Goal: Transaction & Acquisition: Subscribe to service/newsletter

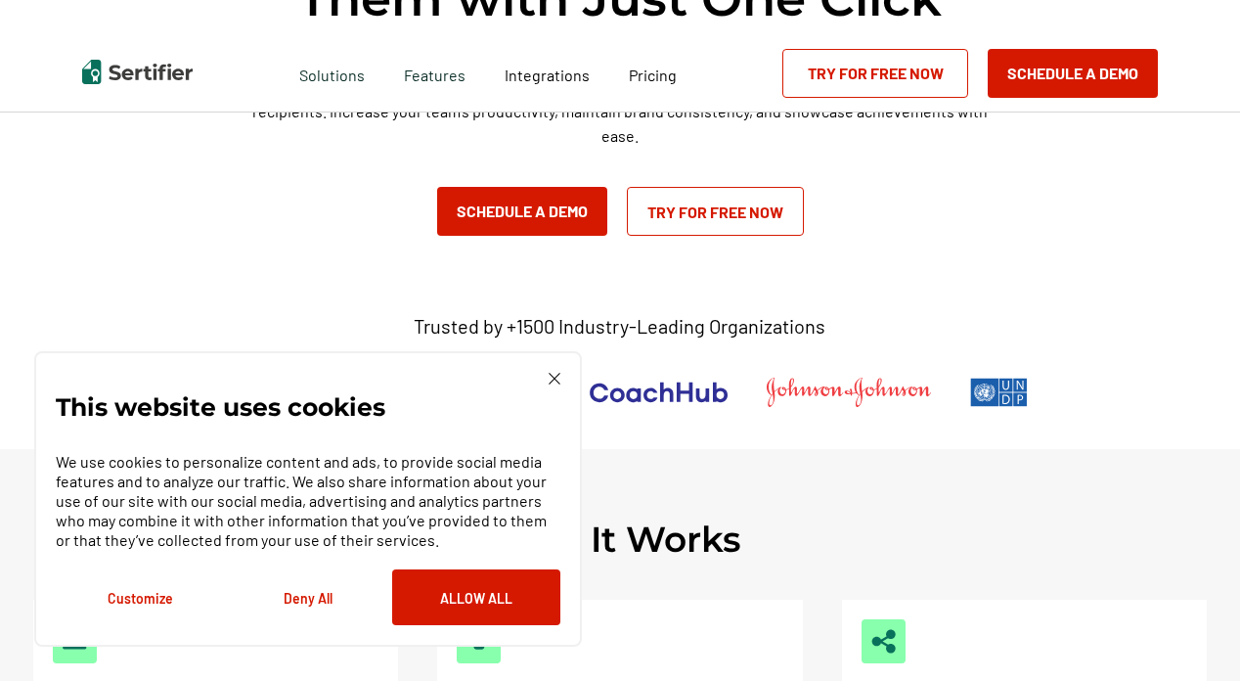
scroll to position [326, 0]
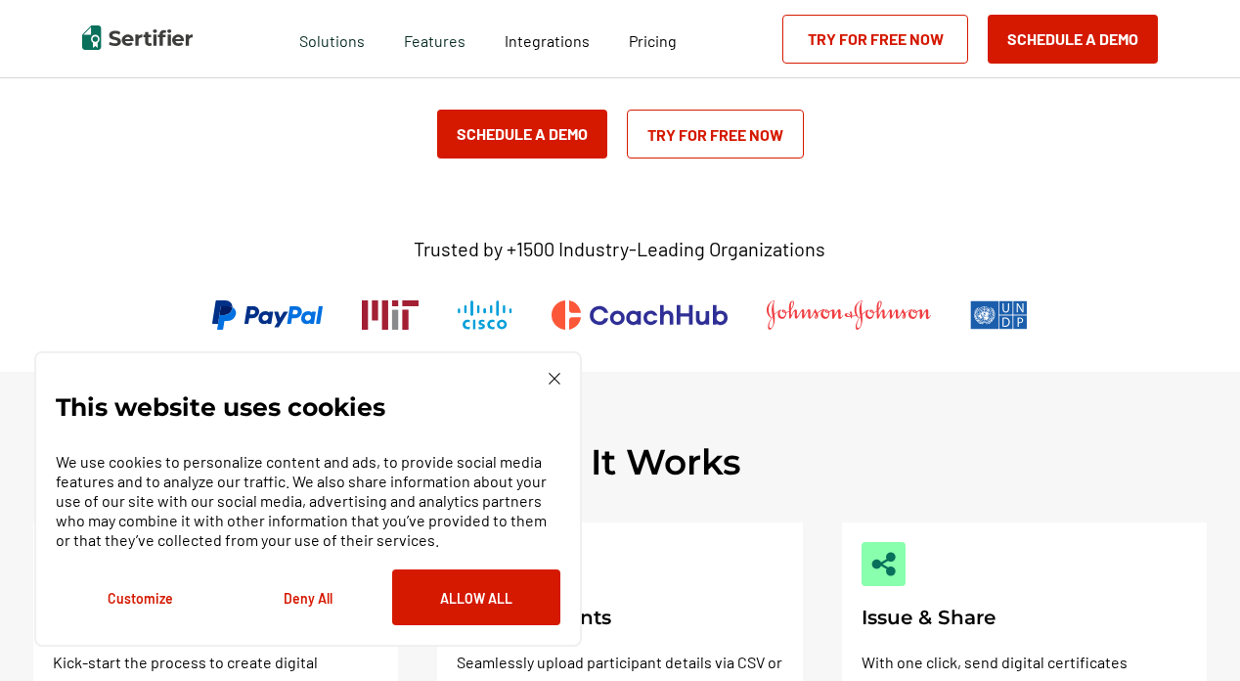
click at [557, 374] on img at bounding box center [555, 379] width 12 height 12
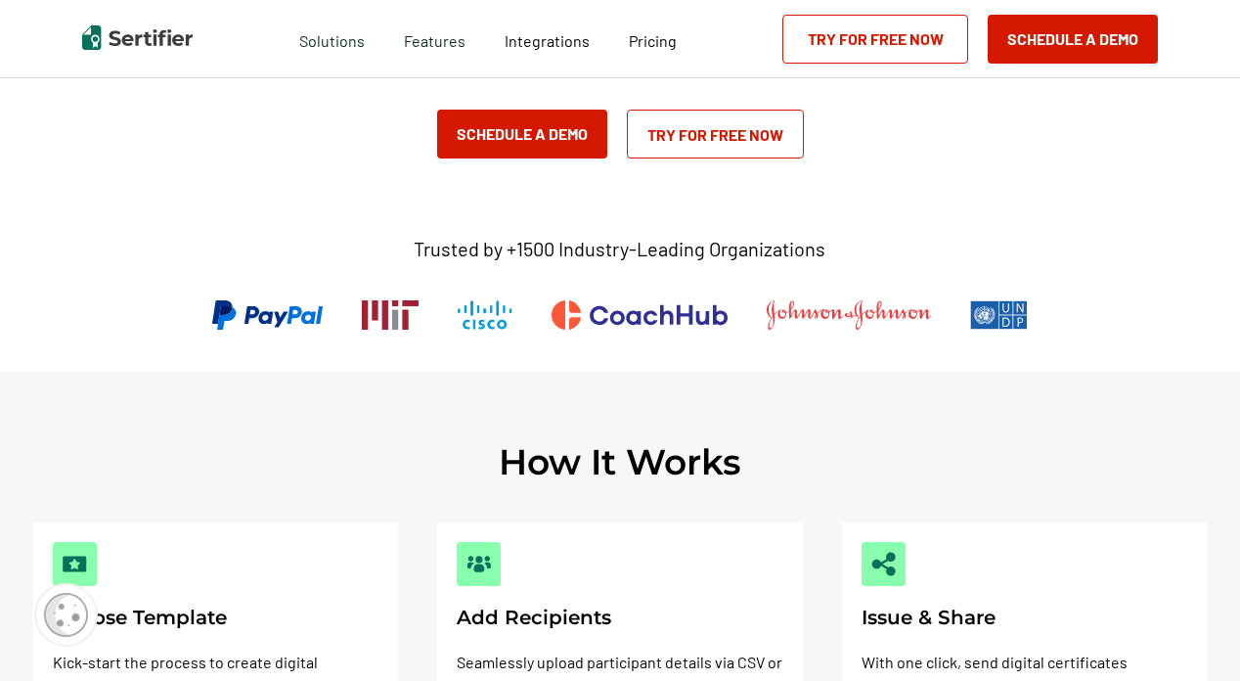
click at [728, 135] on link "Try for Free Now" at bounding box center [715, 134] width 177 height 49
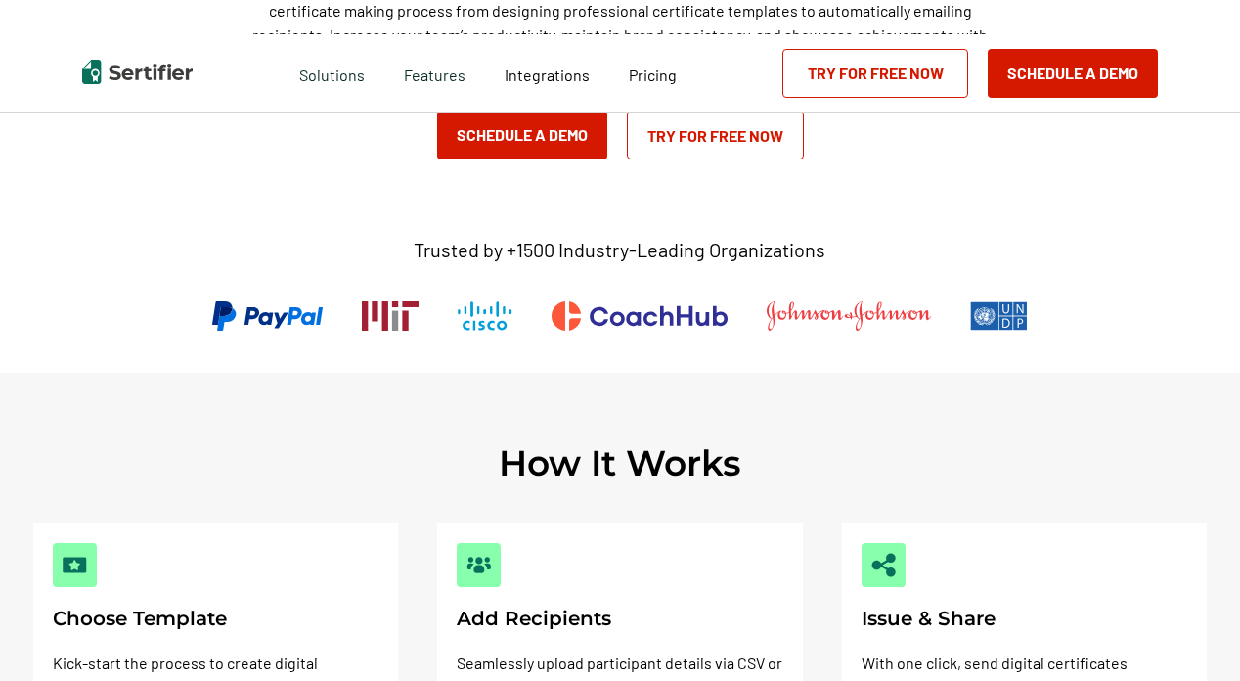
scroll to position [326, 0]
